Goal: Information Seeking & Learning: Learn about a topic

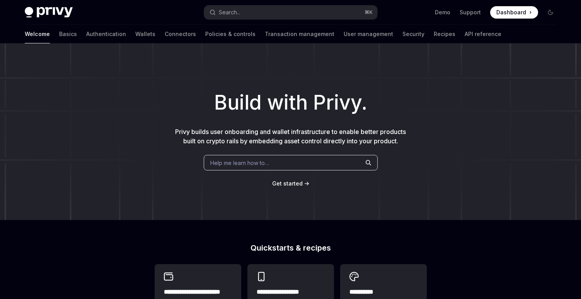
type textarea "*"
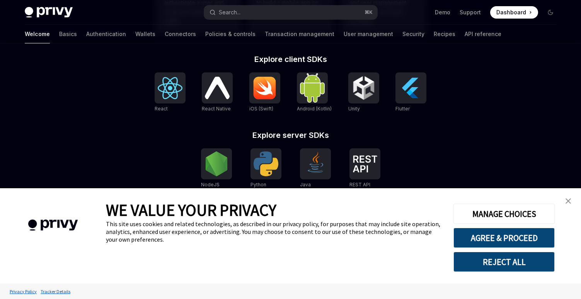
scroll to position [316, 0]
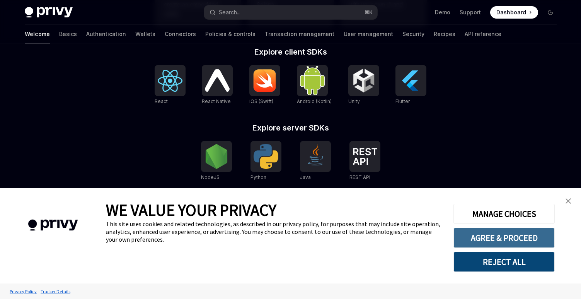
click at [477, 239] on button "AGREE & PROCEED" at bounding box center [504, 237] width 101 height 20
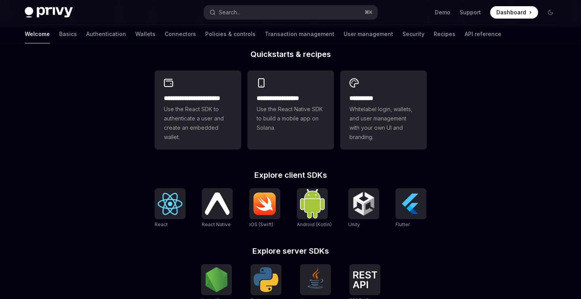
scroll to position [316, 0]
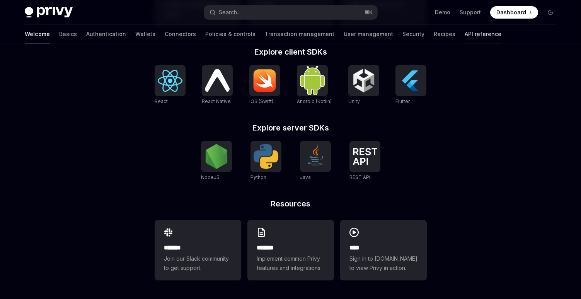
click at [465, 34] on link "API reference" at bounding box center [483, 34] width 37 height 19
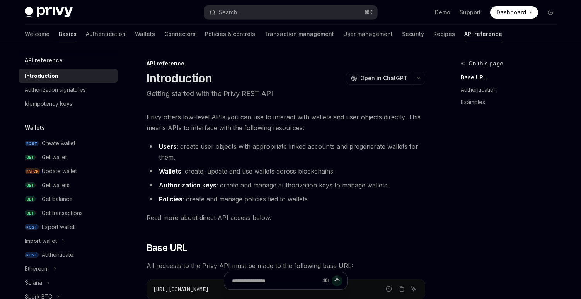
click at [59, 35] on link "Basics" at bounding box center [68, 34] width 18 height 19
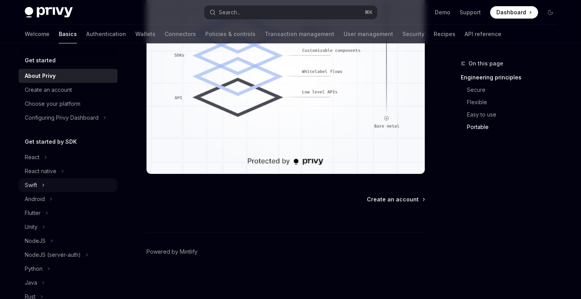
scroll to position [141, 0]
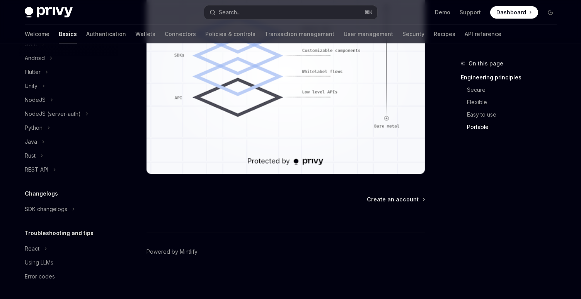
click at [49, 11] on img at bounding box center [49, 12] width 48 height 11
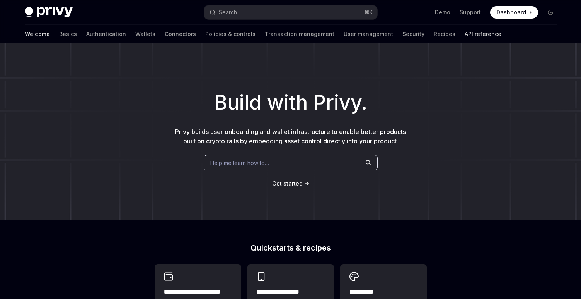
click at [465, 31] on link "API reference" at bounding box center [483, 34] width 37 height 19
type textarea "*"
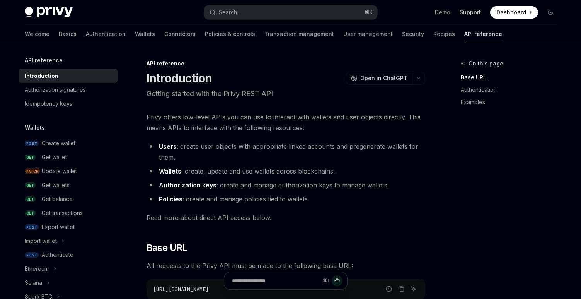
click at [475, 14] on link "Support" at bounding box center [470, 13] width 21 height 8
